Goal: Task Accomplishment & Management: Complete application form

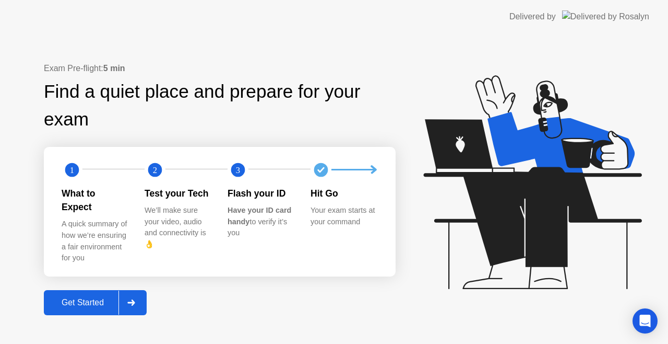
click at [135, 299] on icon at bounding box center [130, 302] width 7 height 6
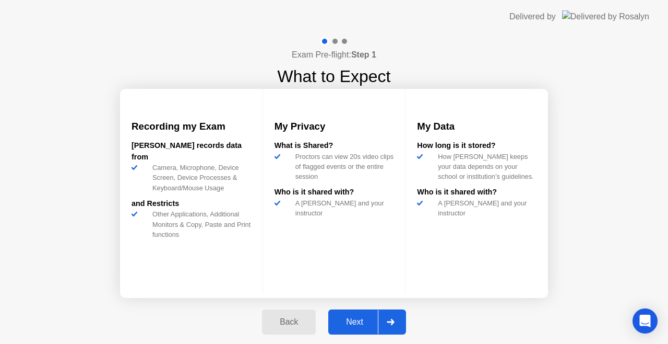
click at [399, 320] on div at bounding box center [390, 322] width 25 height 24
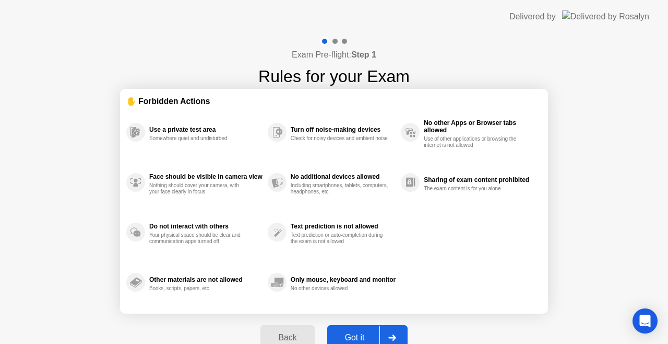
click at [387, 334] on div at bounding box center [392, 337] width 25 height 24
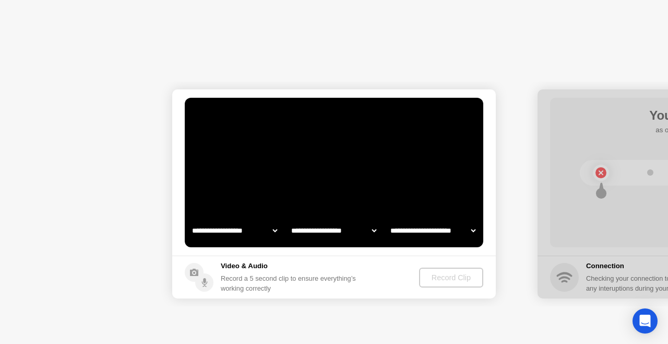
select select "**********"
select select "*******"
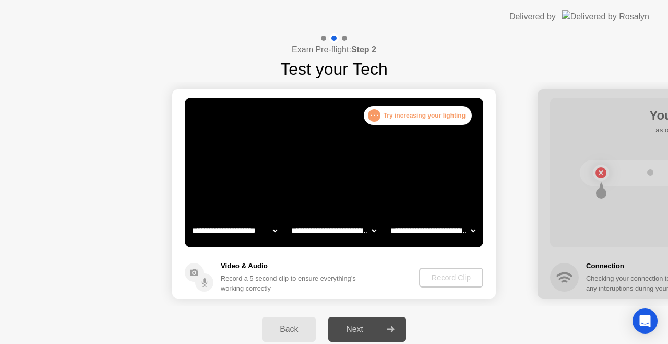
click at [386, 331] on div at bounding box center [390, 329] width 25 height 24
click at [440, 291] on footer "Video & Audio Record a 5 second clip to ensure everything’s working correctly R…" at bounding box center [334, 276] width 324 height 43
click at [349, 326] on div "Next" at bounding box center [355, 328] width 46 height 9
click at [444, 114] on div ". . . Try increasing your lighting" at bounding box center [418, 115] width 108 height 19
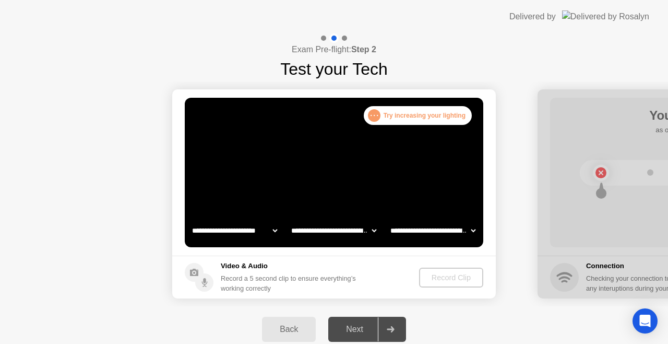
click at [348, 226] on select "**********" at bounding box center [333, 230] width 89 height 21
click at [317, 182] on video at bounding box center [334, 172] width 299 height 149
click at [379, 332] on div at bounding box center [390, 329] width 25 height 24
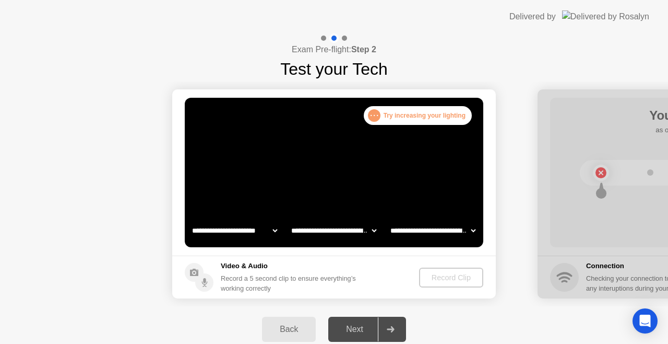
click at [379, 332] on div at bounding box center [390, 329] width 25 height 24
click at [394, 326] on icon at bounding box center [391, 329] width 8 height 6
click at [358, 328] on div "Next" at bounding box center [355, 328] width 46 height 9
click at [395, 333] on div at bounding box center [390, 329] width 25 height 24
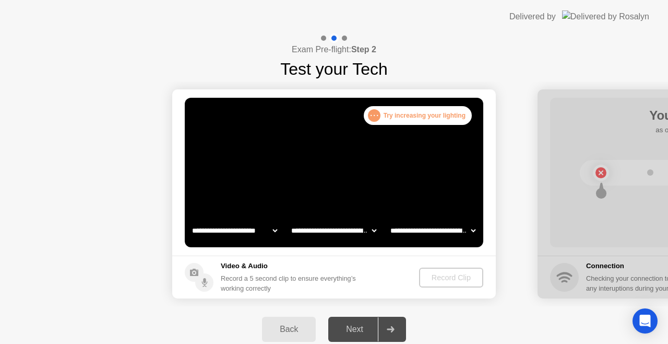
click at [384, 331] on div at bounding box center [390, 329] width 25 height 24
click at [391, 327] on icon at bounding box center [391, 329] width 8 height 6
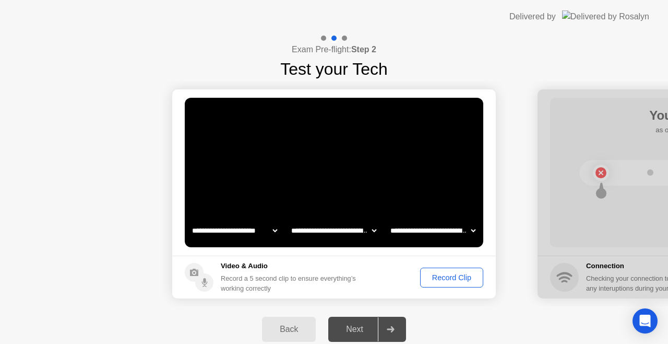
click at [395, 335] on div at bounding box center [390, 329] width 25 height 24
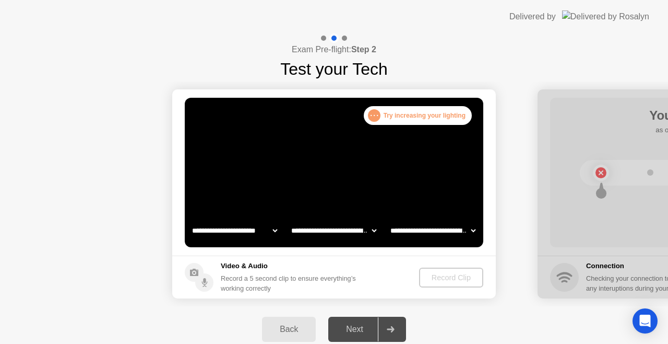
click at [392, 323] on div at bounding box center [390, 329] width 25 height 24
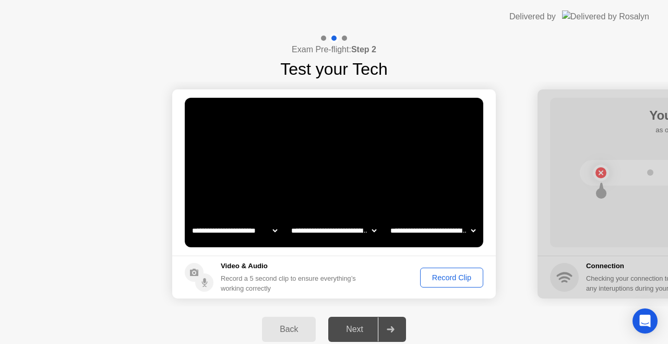
click at [435, 273] on div "Record Clip" at bounding box center [452, 277] width 56 height 8
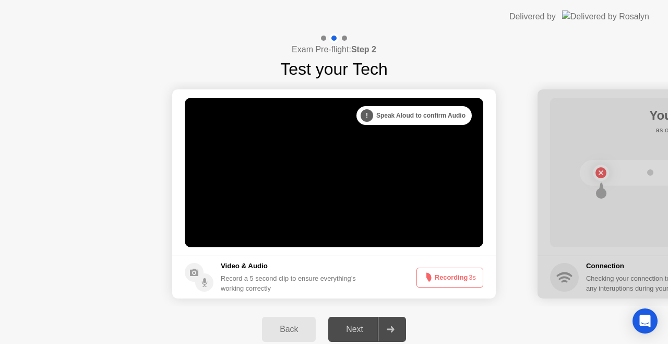
click at [390, 327] on icon at bounding box center [391, 329] width 8 height 6
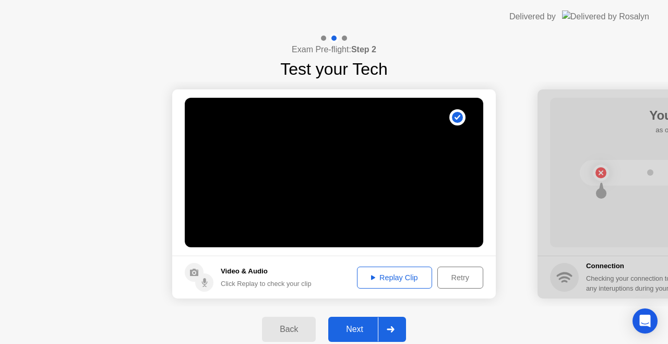
click at [377, 327] on div "Next" at bounding box center [355, 328] width 46 height 9
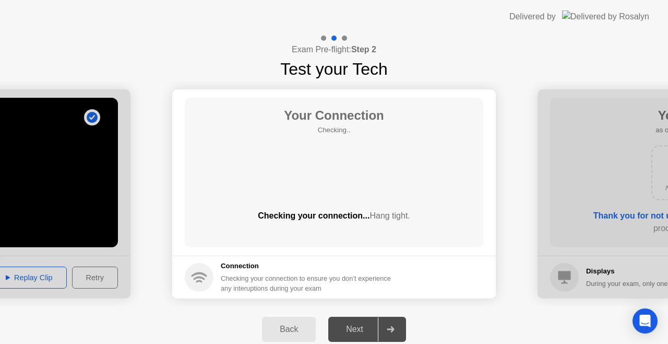
click at [395, 323] on div at bounding box center [390, 329] width 25 height 24
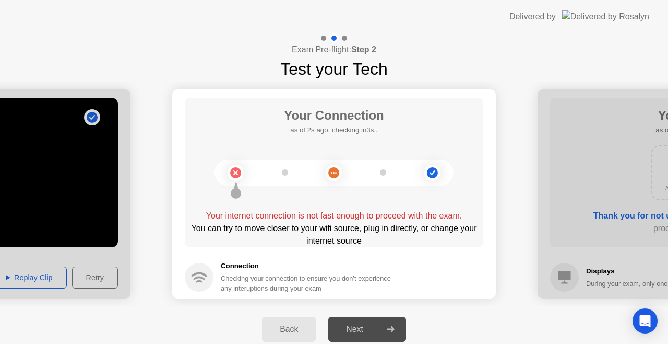
click at [178, 285] on footer "Connection Checking your connection to ensure you don’t experience any interupt…" at bounding box center [334, 276] width 324 height 43
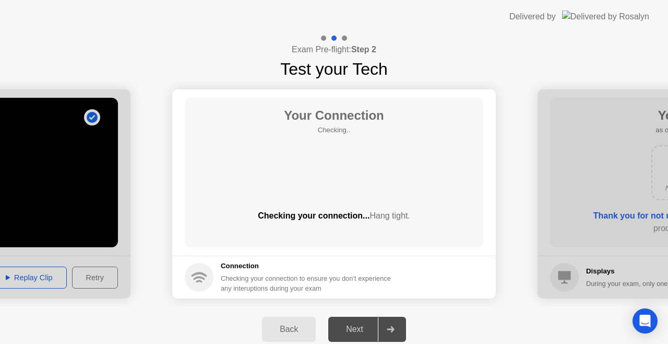
click at [388, 337] on div at bounding box center [390, 329] width 25 height 24
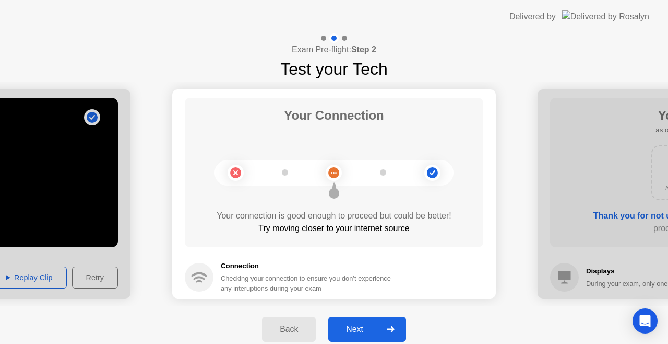
click at [386, 333] on div at bounding box center [390, 329] width 25 height 24
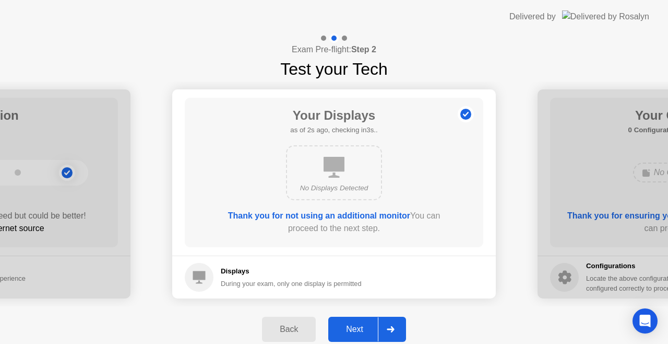
click at [386, 333] on div at bounding box center [390, 329] width 25 height 24
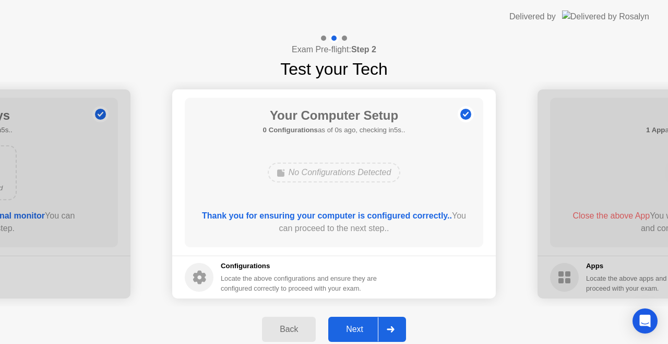
click at [386, 333] on div at bounding box center [390, 329] width 25 height 24
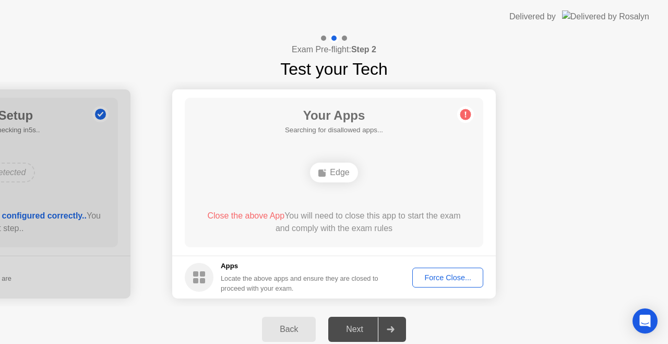
click at [386, 333] on div at bounding box center [390, 329] width 25 height 24
click at [392, 326] on icon at bounding box center [391, 329] width 8 height 6
click at [436, 276] on div "Force Close..." at bounding box center [448, 277] width 64 height 8
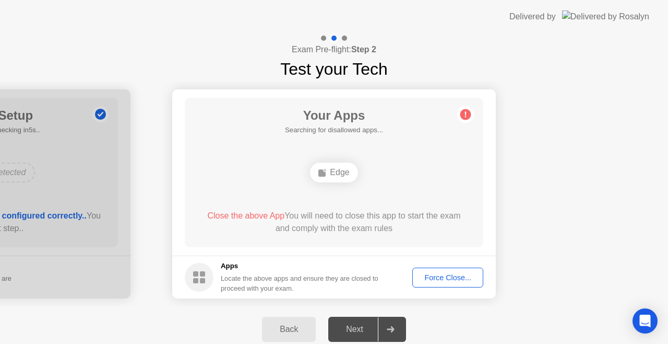
click at [394, 336] on div at bounding box center [390, 329] width 25 height 24
click at [443, 274] on div "Force Close..." at bounding box center [448, 277] width 64 height 8
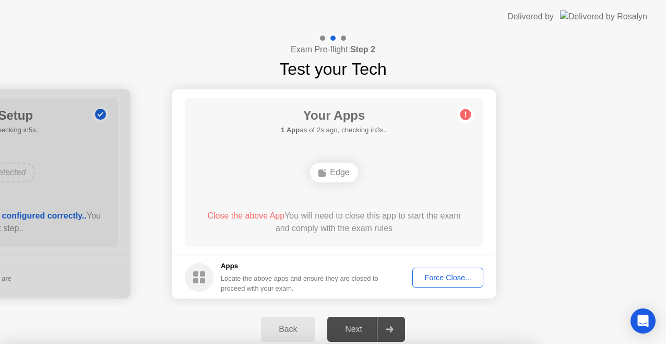
click at [443, 343] on div at bounding box center [333, 344] width 666 height 0
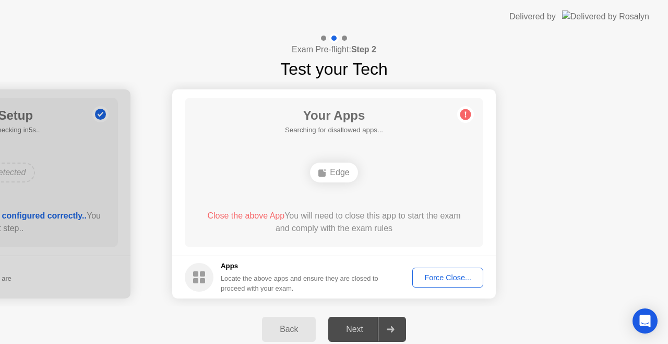
click at [377, 227] on div "Close the above App You will need to close this app to start the exam and compl…" at bounding box center [334, 221] width 269 height 25
click at [388, 327] on icon at bounding box center [391, 329] width 8 height 6
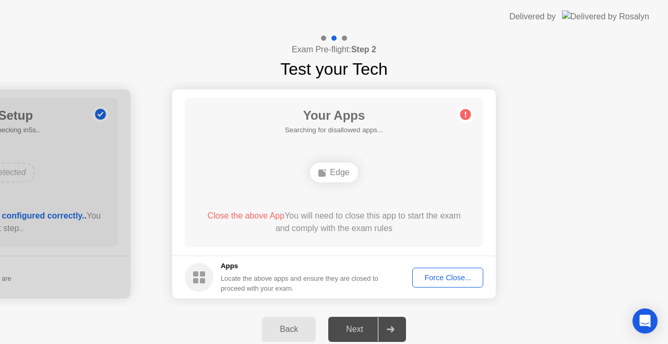
drag, startPoint x: 344, startPoint y: 329, endPoint x: 327, endPoint y: 263, distance: 68.0
click at [327, 263] on div "**********" at bounding box center [334, 192] width 668 height 319
click at [473, 269] on button "Force Close..." at bounding box center [447, 277] width 71 height 20
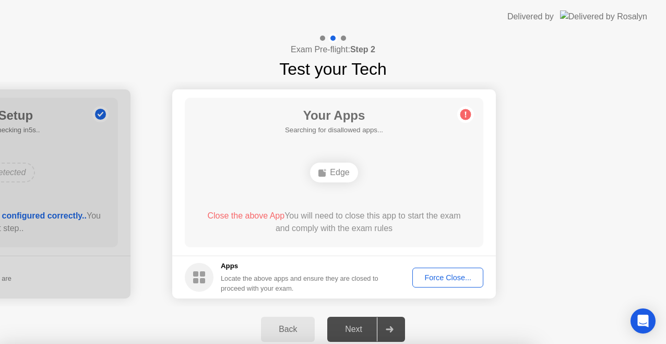
click at [473, 343] on div at bounding box center [333, 344] width 666 height 0
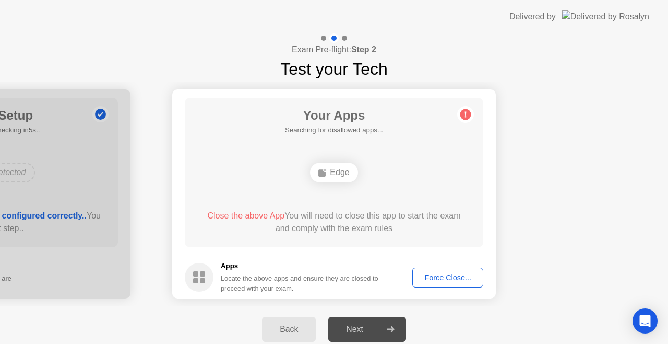
click at [388, 221] on div "Close the above App You will need to close this app to start the exam and compl…" at bounding box center [334, 221] width 269 height 25
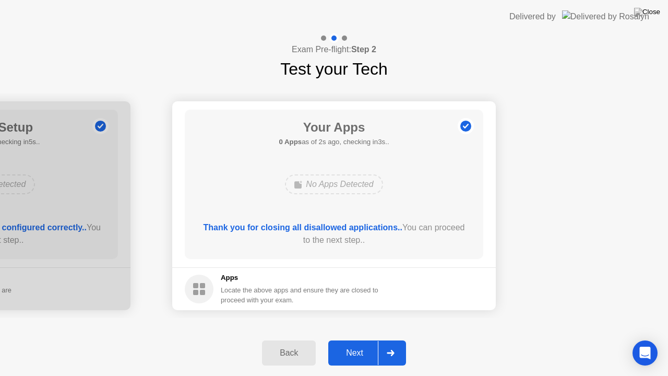
click at [388, 343] on div at bounding box center [390, 353] width 25 height 24
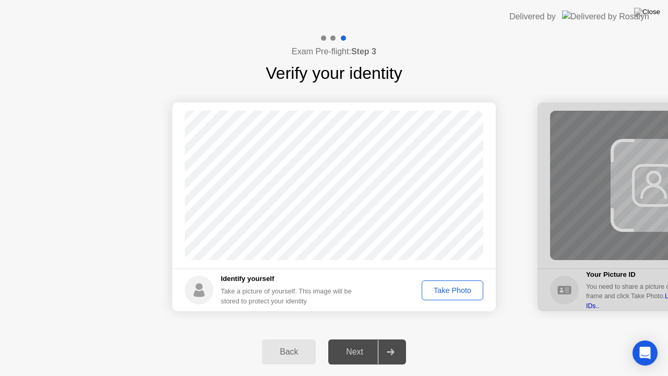
click at [454, 291] on div "Take Photo" at bounding box center [453, 290] width 54 height 8
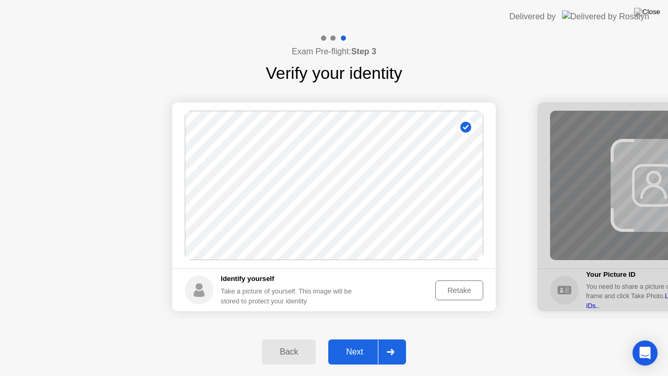
click at [388, 343] on icon at bounding box center [390, 352] width 7 height 6
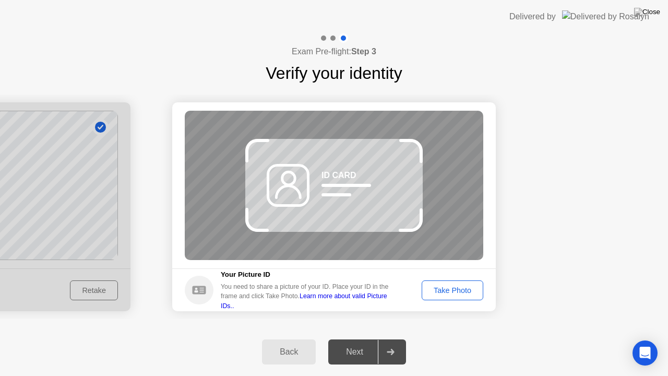
click at [447, 291] on div "Take Photo" at bounding box center [453, 290] width 54 height 8
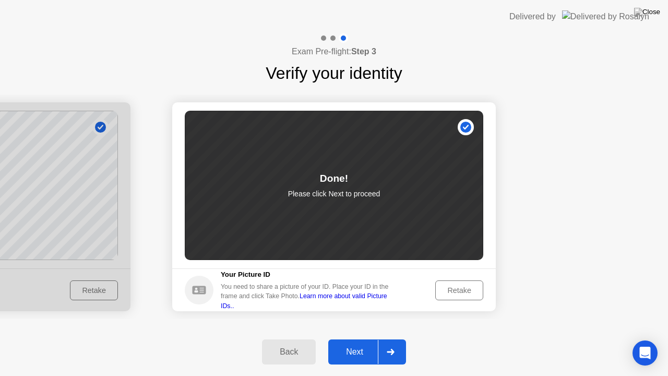
click at [391, 343] on icon at bounding box center [391, 352] width 8 height 6
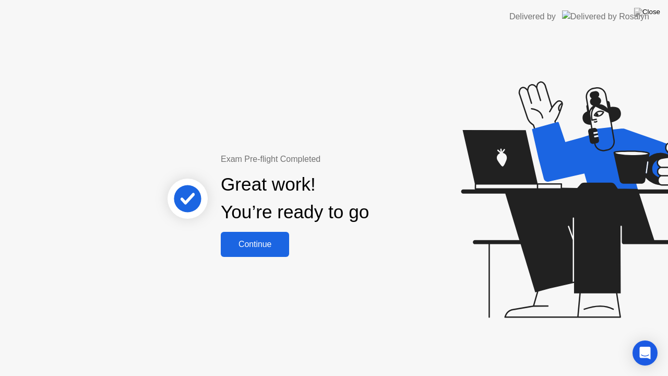
click at [276, 243] on div "Continue" at bounding box center [255, 244] width 62 height 9
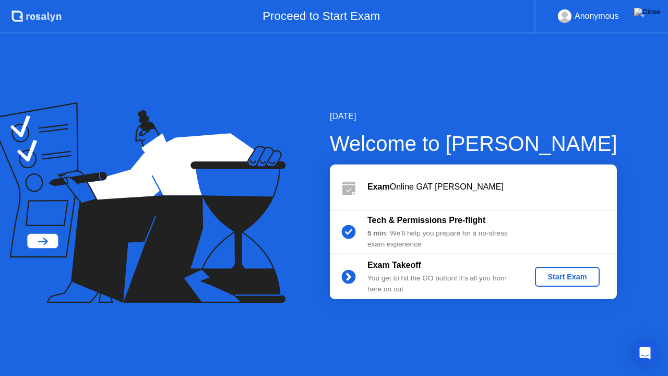
click at [574, 274] on div "Start Exam" at bounding box center [567, 277] width 56 height 8
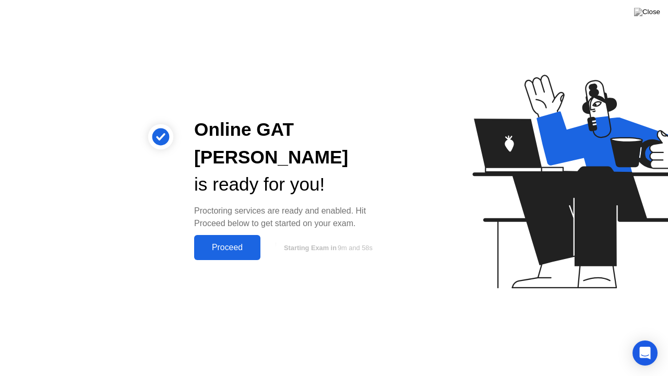
click at [221, 242] on button "Proceed" at bounding box center [227, 247] width 66 height 25
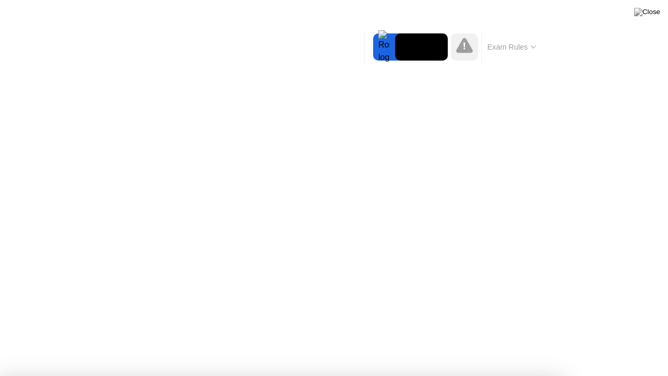
click at [634, 343] on div at bounding box center [334, 376] width 668 height 0
drag, startPoint x: 634, startPoint y: 233, endPoint x: 590, endPoint y: 210, distance: 49.5
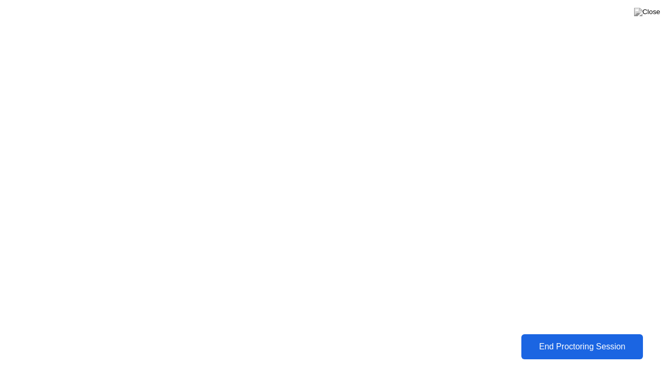
click at [560, 343] on div "End Proctoring Session" at bounding box center [582, 346] width 115 height 9
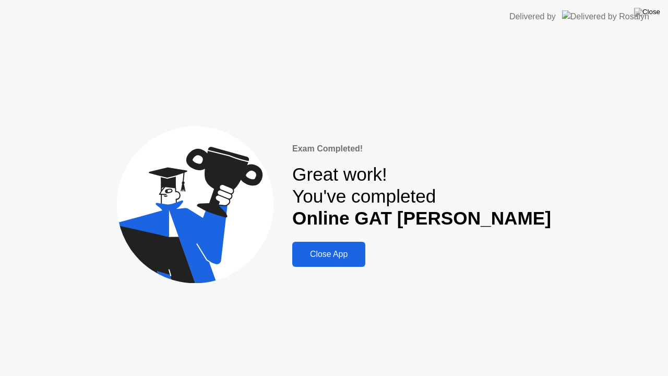
click at [362, 258] on div "Close App" at bounding box center [329, 254] width 67 height 9
